Goal: Transaction & Acquisition: Subscribe to service/newsletter

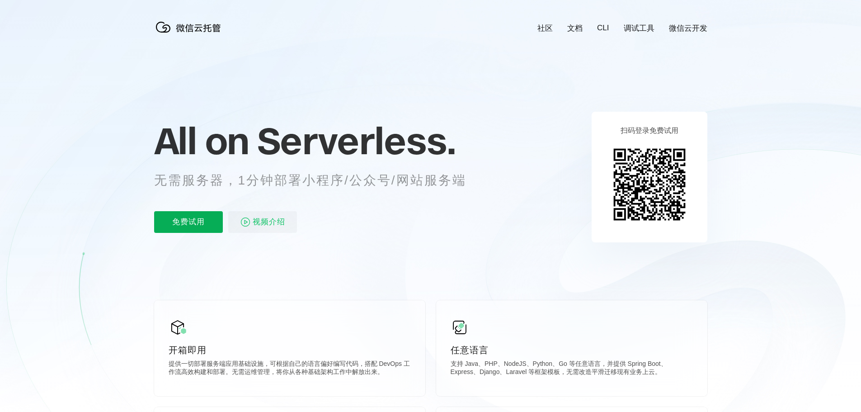
click at [198, 216] on p "免费试用" at bounding box center [188, 222] width 69 height 22
click at [196, 221] on p "免费试用" at bounding box center [188, 222] width 69 height 22
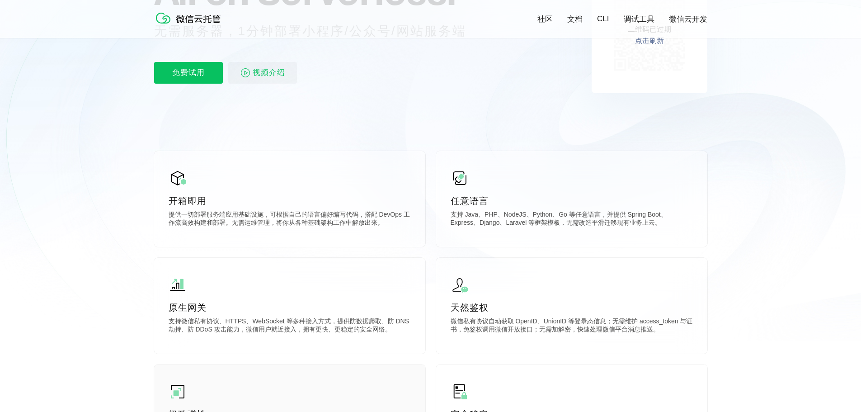
scroll to position [45, 0]
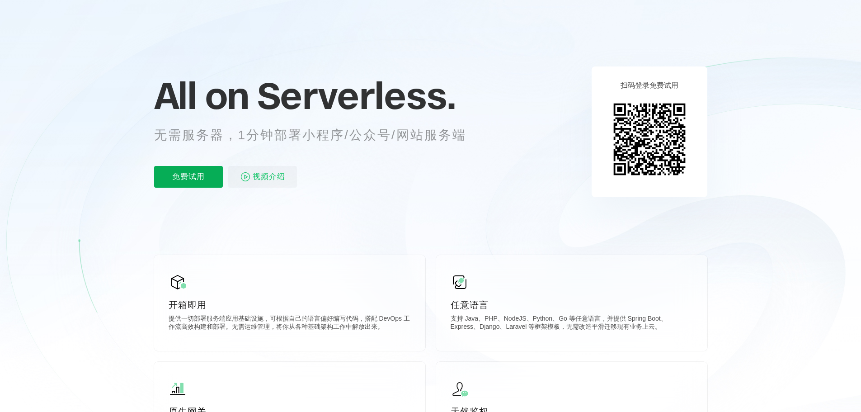
click at [180, 179] on p "免费试用" at bounding box center [188, 177] width 69 height 22
